Goal: Transaction & Acquisition: Obtain resource

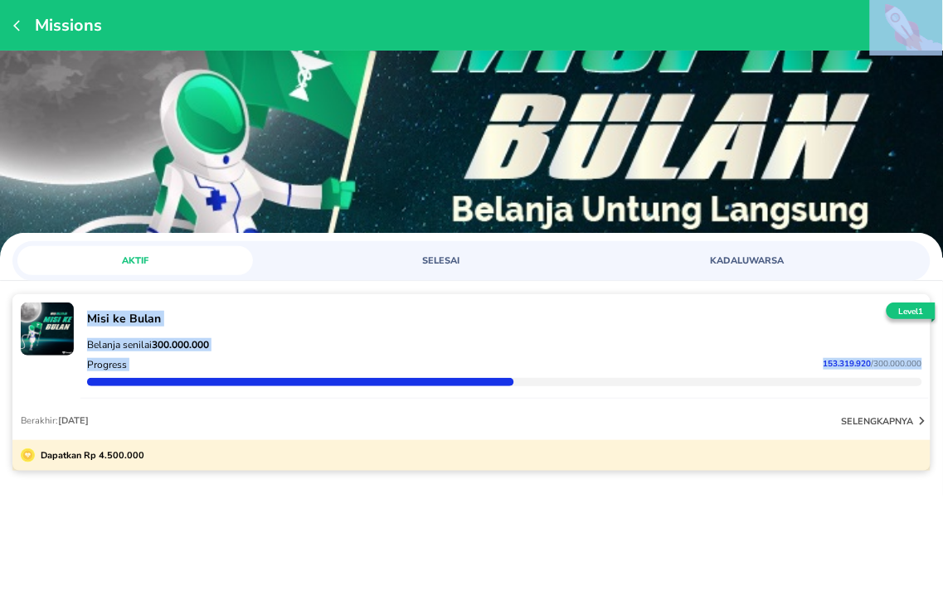
click at [14, 23] on icon "button" at bounding box center [16, 25] width 7 height 11
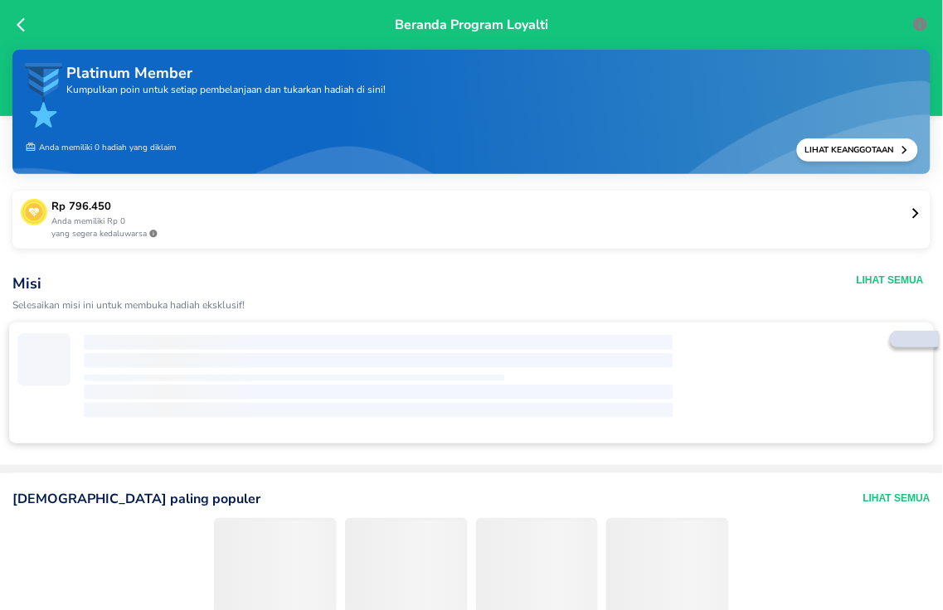
click at [892, 217] on p "Anda memiliki Rp 0" at bounding box center [480, 222] width 858 height 12
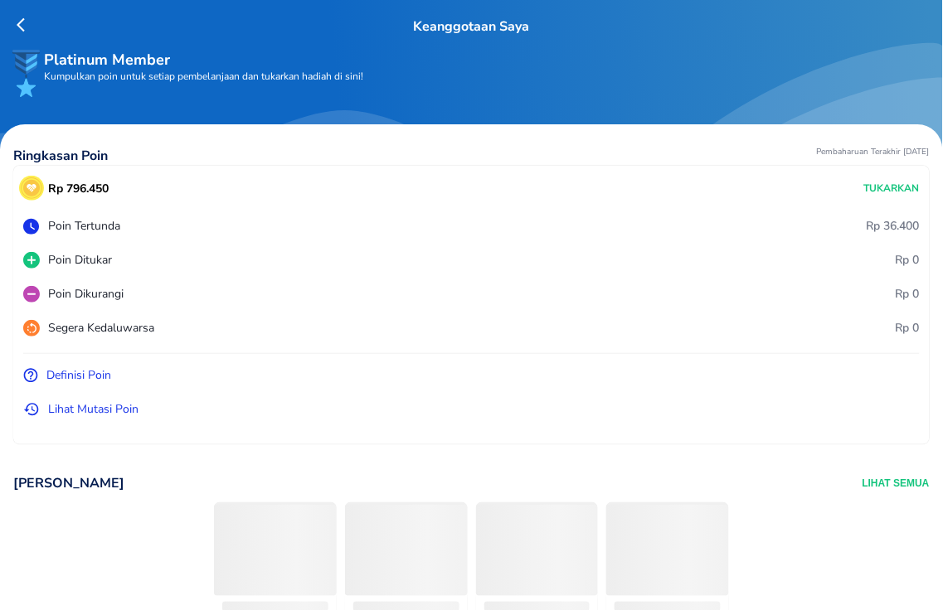
click at [877, 181] on p "Tukarkan" at bounding box center [892, 188] width 56 height 15
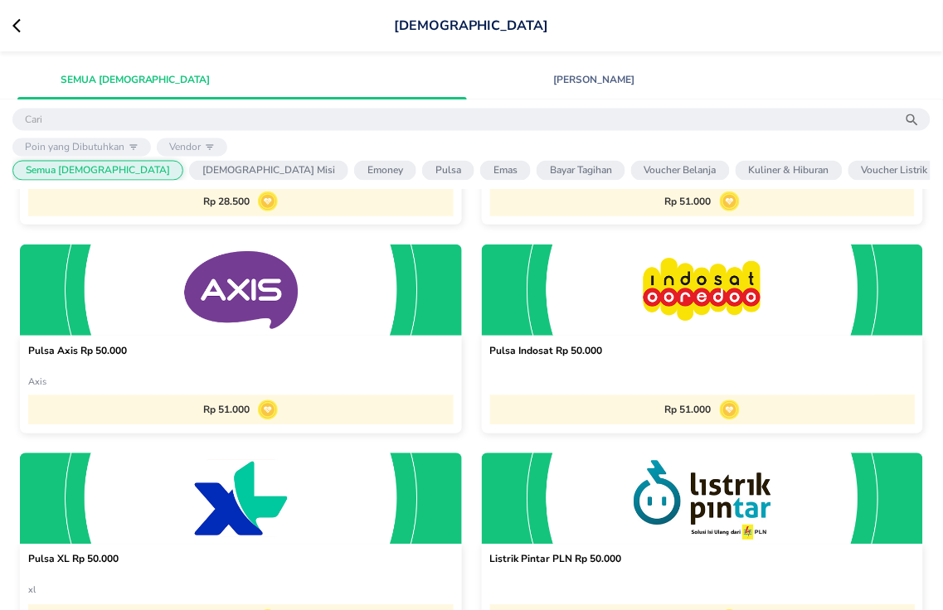
scroll to position [578, 0]
